Goal: Information Seeking & Learning: Learn about a topic

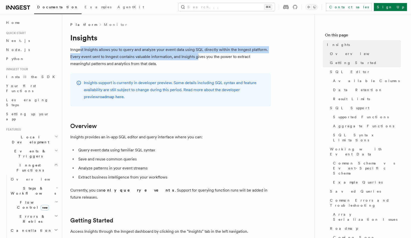
drag, startPoint x: 80, startPoint y: 51, endPoint x: 196, endPoint y: 56, distance: 116.5
click at [196, 56] on p "Inngest Insights allows you to query and analyze your event data using SQL dire…" at bounding box center [170, 56] width 201 height 21
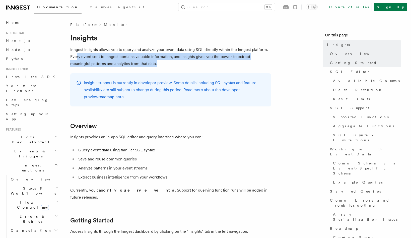
drag, startPoint x: 78, startPoint y: 56, endPoint x: 147, endPoint y: 61, distance: 69.4
click at [147, 61] on p "Inngest Insights allows you to query and analyze your event data using SQL dire…" at bounding box center [170, 56] width 201 height 21
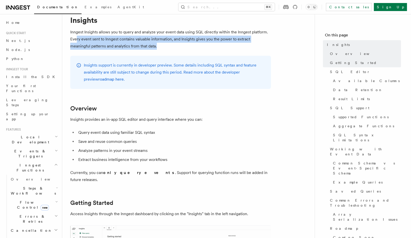
scroll to position [20, 0]
